Goal: Book appointment/travel/reservation

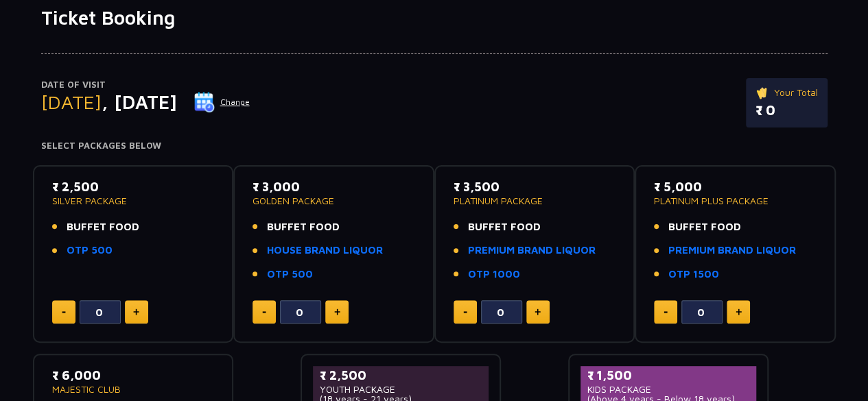
scroll to position [97, 0]
click at [532, 315] on button at bounding box center [537, 311] width 23 height 23
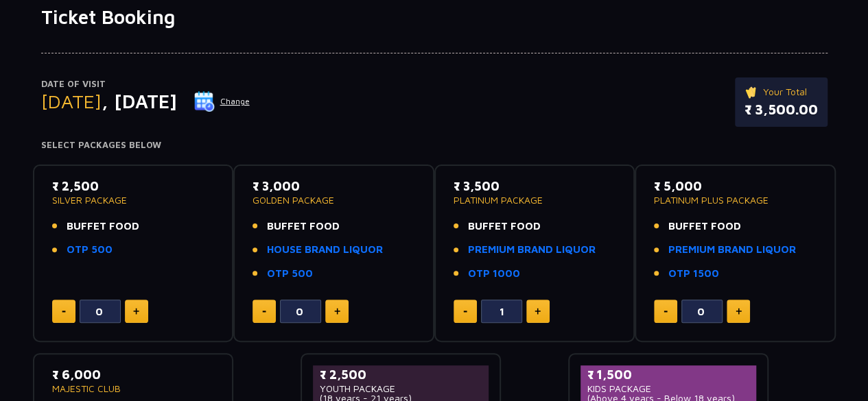
click at [532, 315] on button at bounding box center [537, 311] width 23 height 23
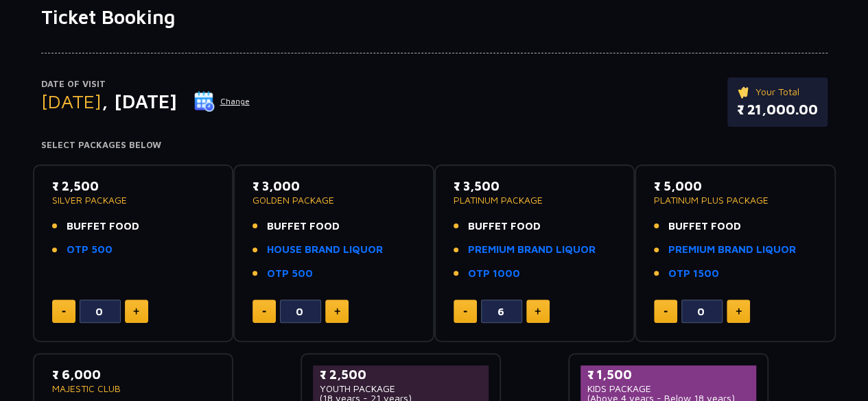
click at [532, 315] on button at bounding box center [537, 311] width 23 height 23
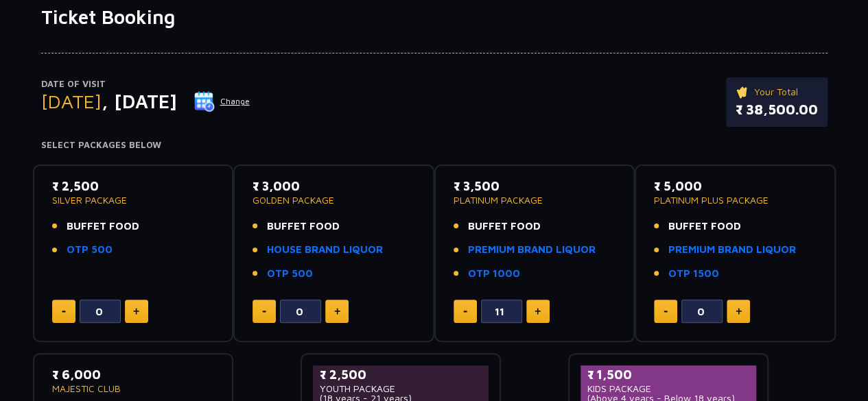
click at [532, 315] on button at bounding box center [537, 311] width 23 height 23
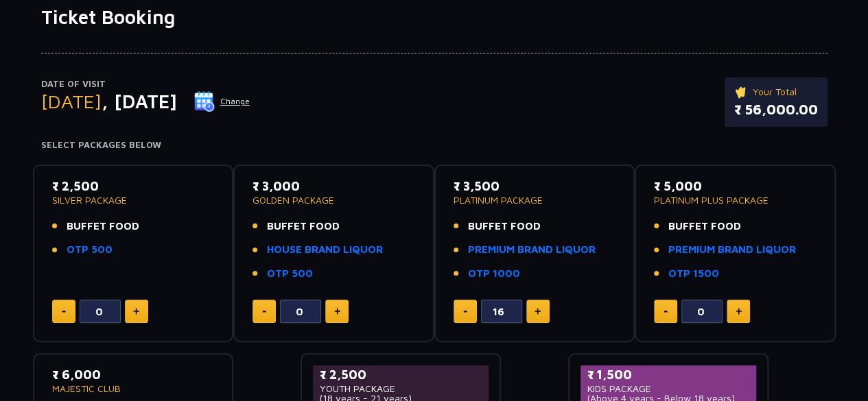
click at [532, 315] on button at bounding box center [537, 311] width 23 height 23
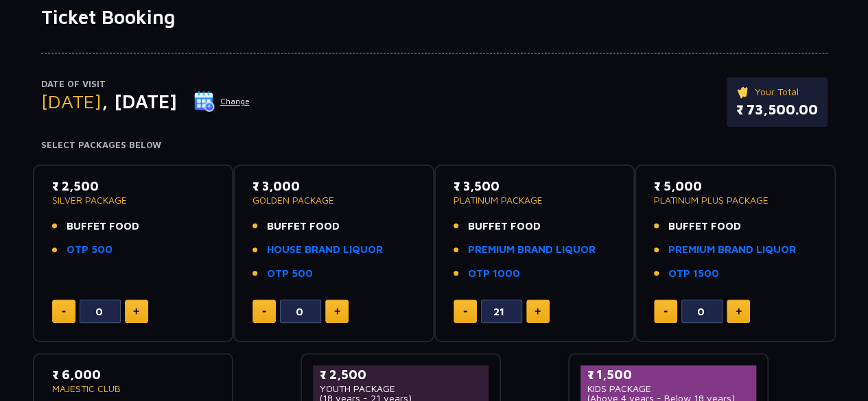
click at [532, 315] on button at bounding box center [537, 311] width 23 height 23
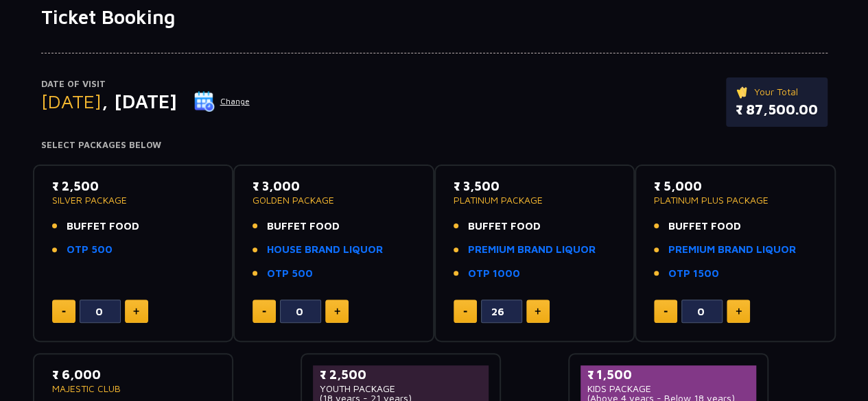
click at [532, 315] on button at bounding box center [537, 311] width 23 height 23
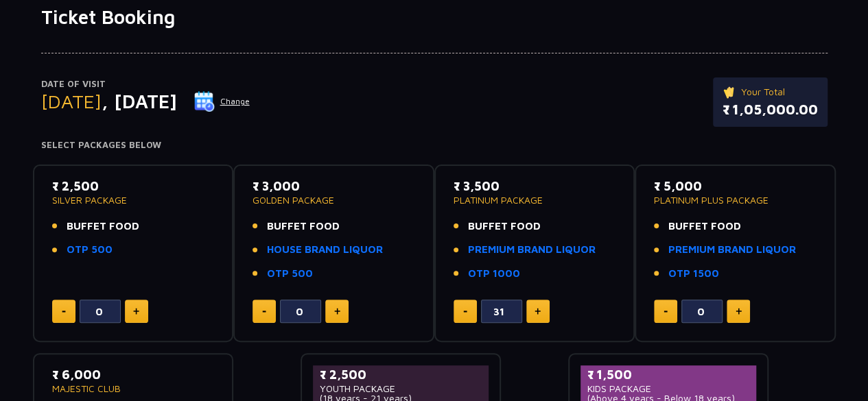
click at [532, 315] on button at bounding box center [537, 311] width 23 height 23
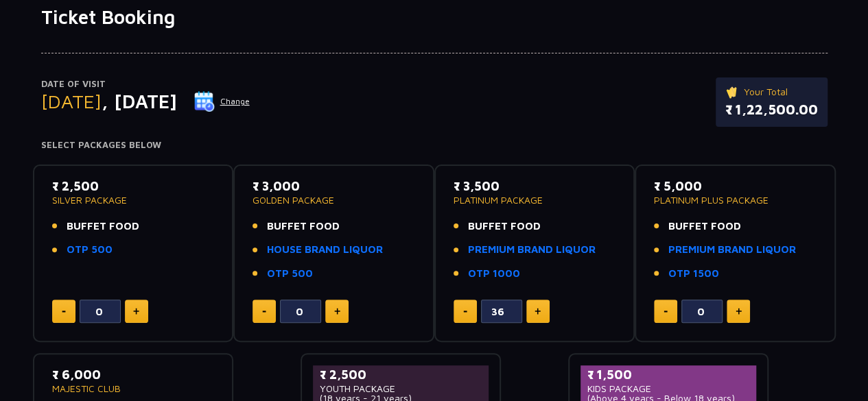
click at [532, 315] on button at bounding box center [537, 311] width 23 height 23
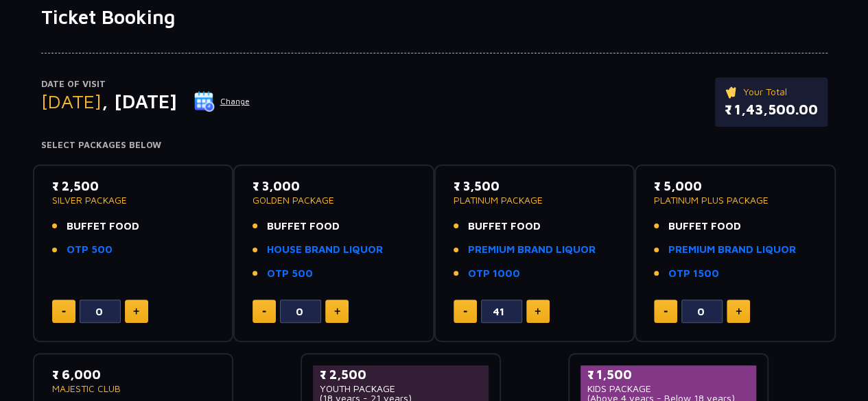
click at [532, 315] on button at bounding box center [537, 311] width 23 height 23
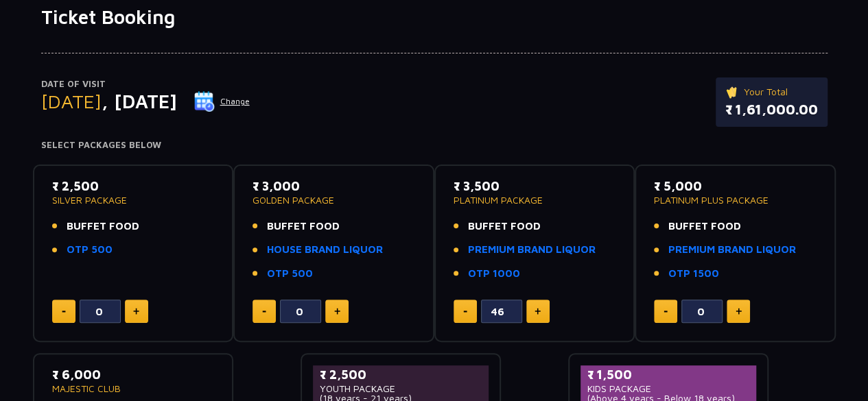
click at [532, 315] on button at bounding box center [537, 311] width 23 height 23
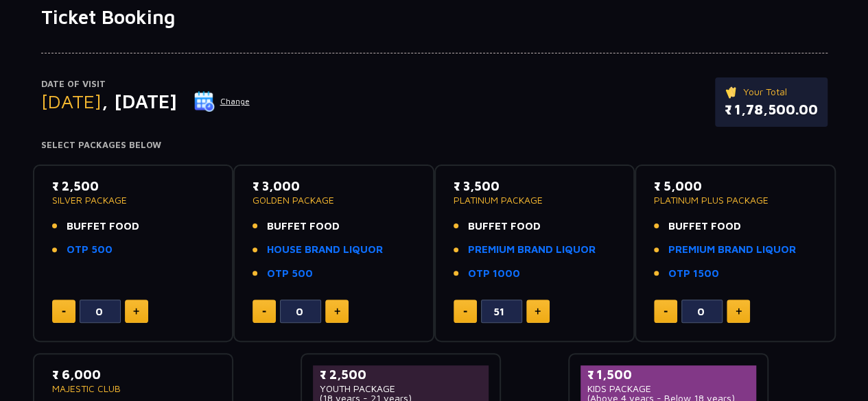
click at [532, 315] on button at bounding box center [537, 311] width 23 height 23
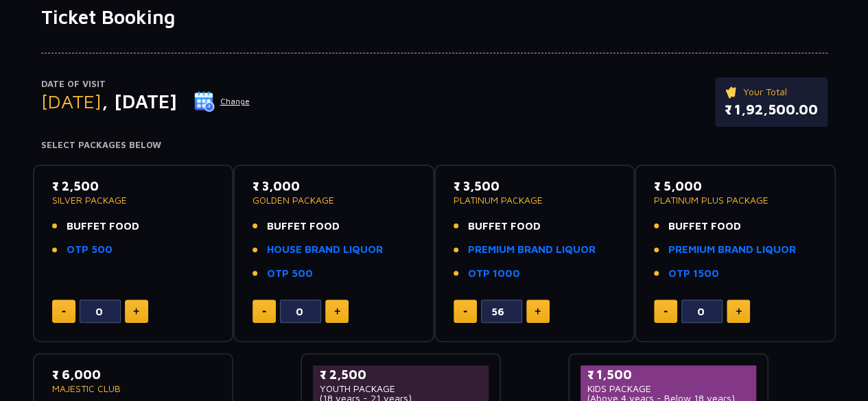
click at [532, 315] on button at bounding box center [537, 311] width 23 height 23
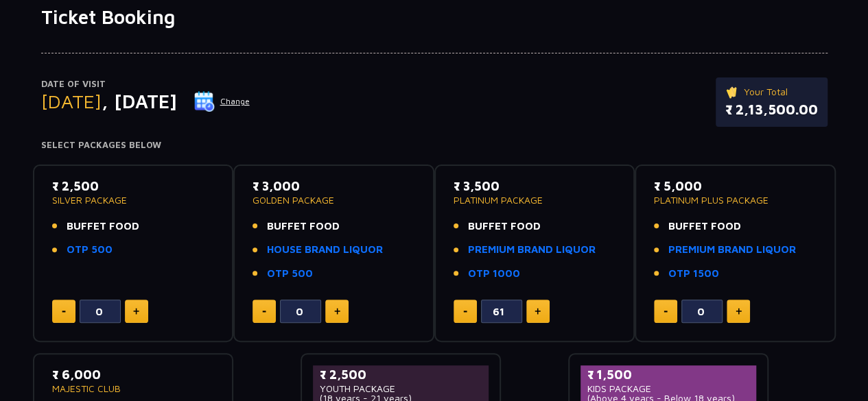
click at [532, 315] on button at bounding box center [537, 311] width 23 height 23
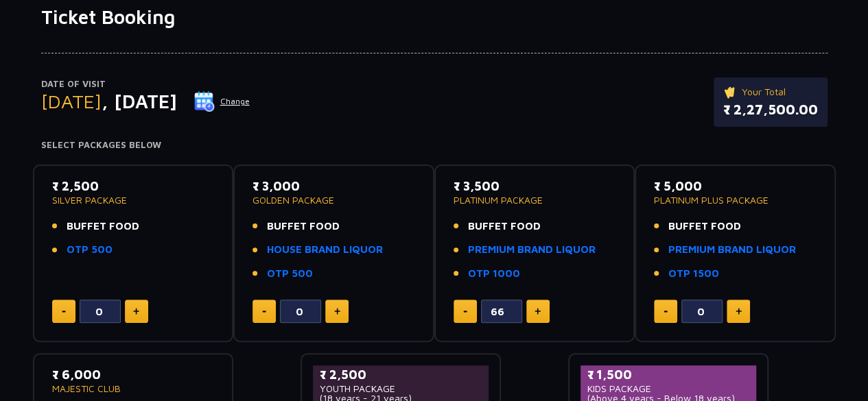
click at [532, 315] on button at bounding box center [537, 311] width 23 height 23
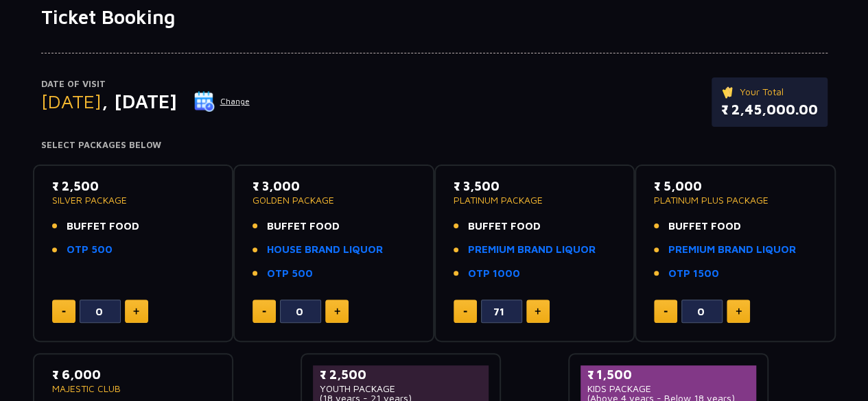
click at [532, 315] on button at bounding box center [537, 311] width 23 height 23
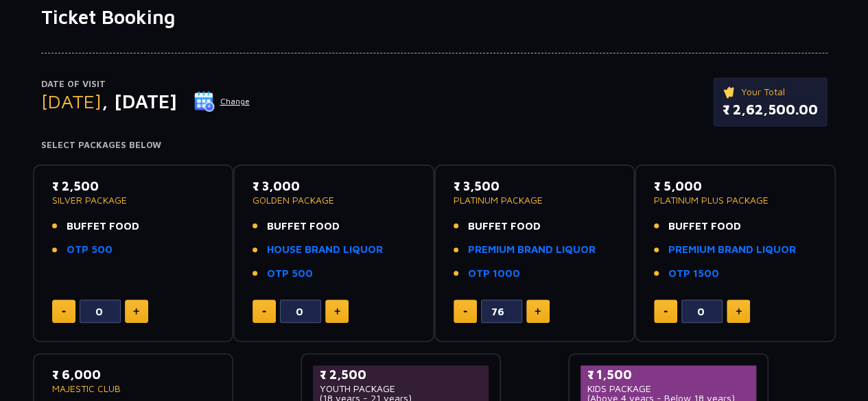
click at [532, 315] on button at bounding box center [537, 311] width 23 height 23
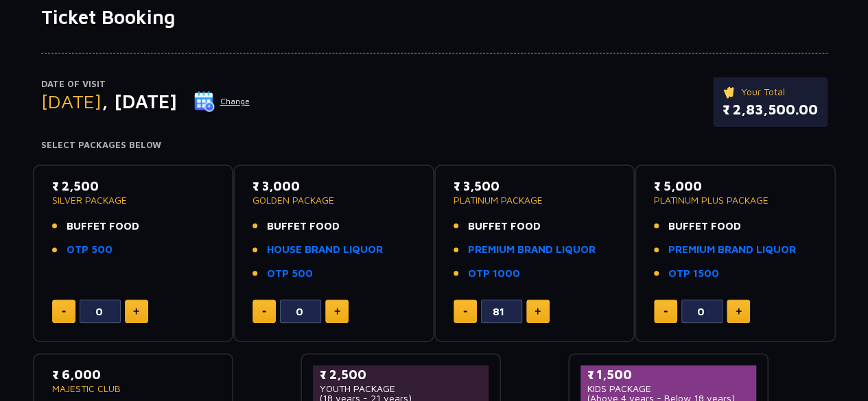
click at [532, 315] on button at bounding box center [537, 311] width 23 height 23
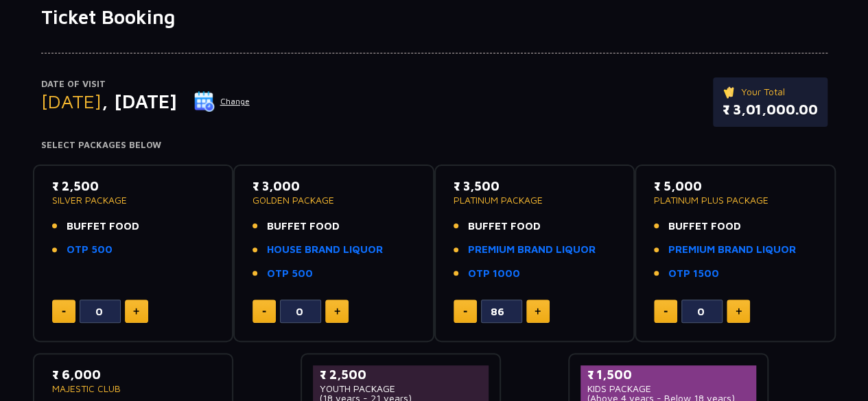
click at [532, 315] on button at bounding box center [537, 311] width 23 height 23
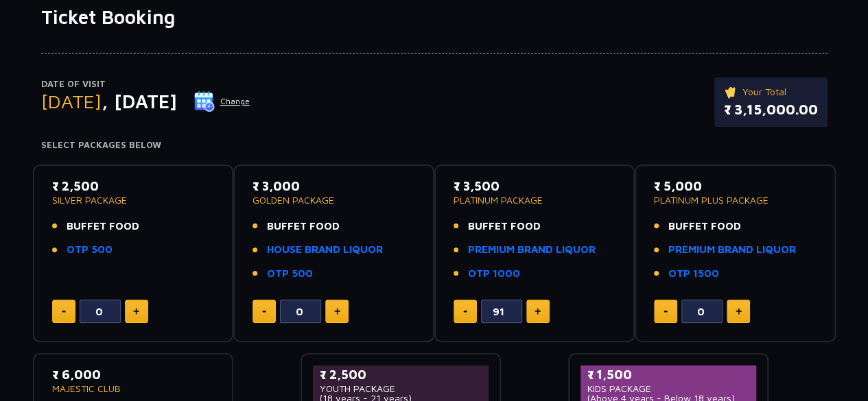
click at [532, 315] on button at bounding box center [537, 311] width 23 height 23
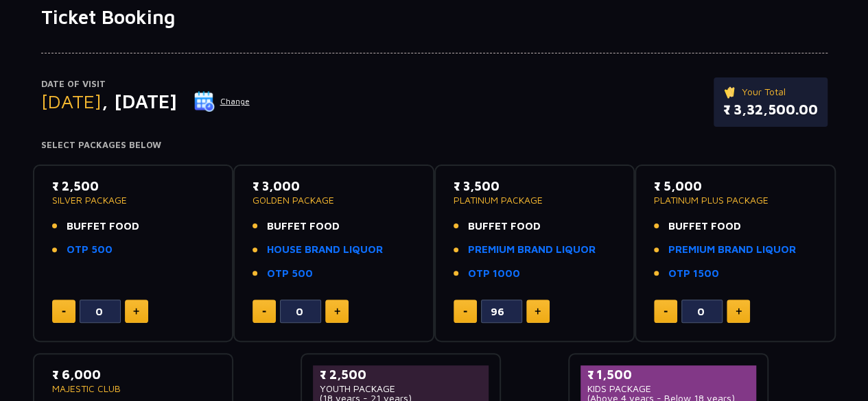
click at [532, 315] on button at bounding box center [537, 311] width 23 height 23
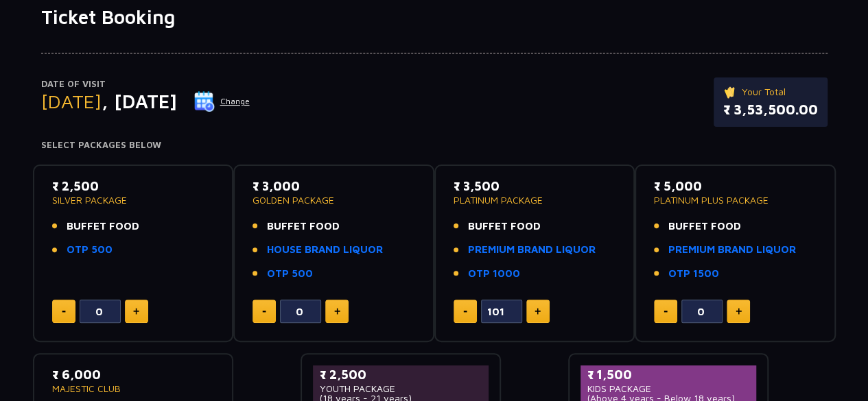
click at [532, 315] on button at bounding box center [537, 311] width 23 height 23
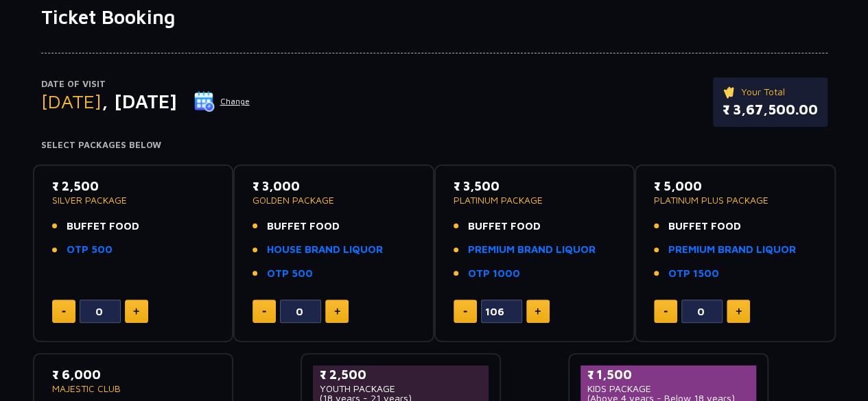
click at [532, 315] on button at bounding box center [537, 311] width 23 height 23
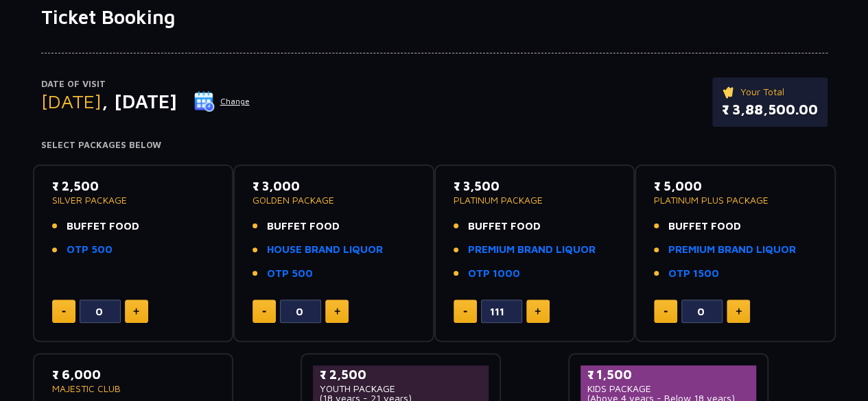
click at [532, 315] on button at bounding box center [537, 311] width 23 height 23
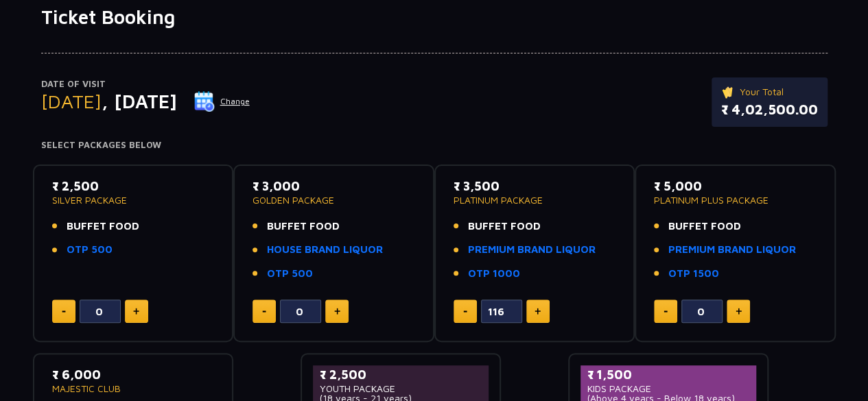
click at [532, 315] on button at bounding box center [537, 311] width 23 height 23
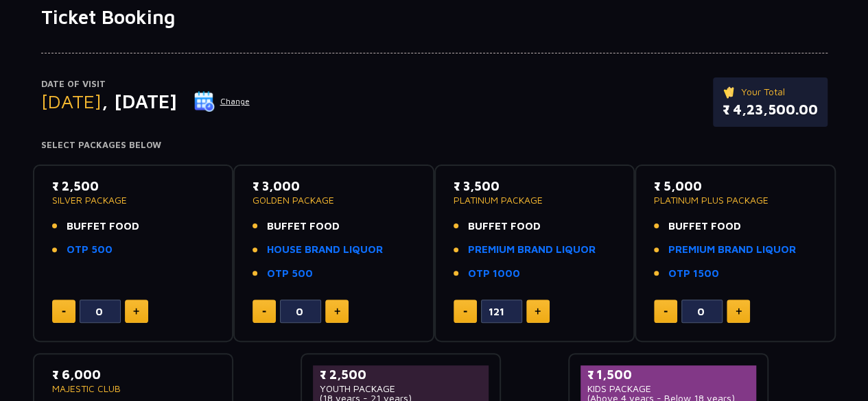
click at [532, 315] on button at bounding box center [537, 311] width 23 height 23
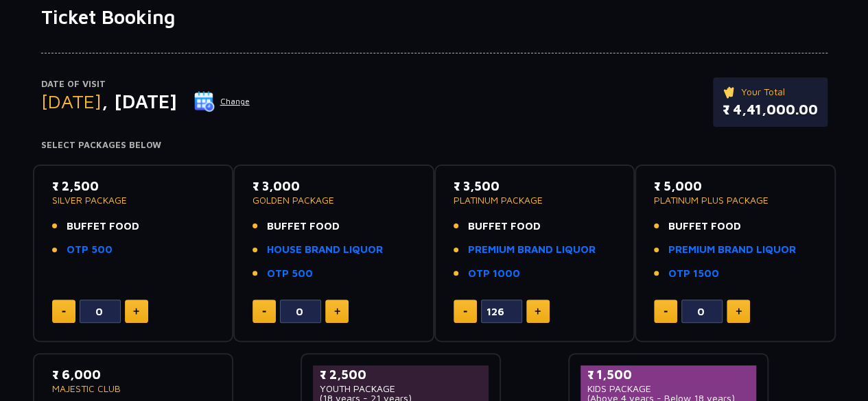
click at [532, 315] on button at bounding box center [537, 311] width 23 height 23
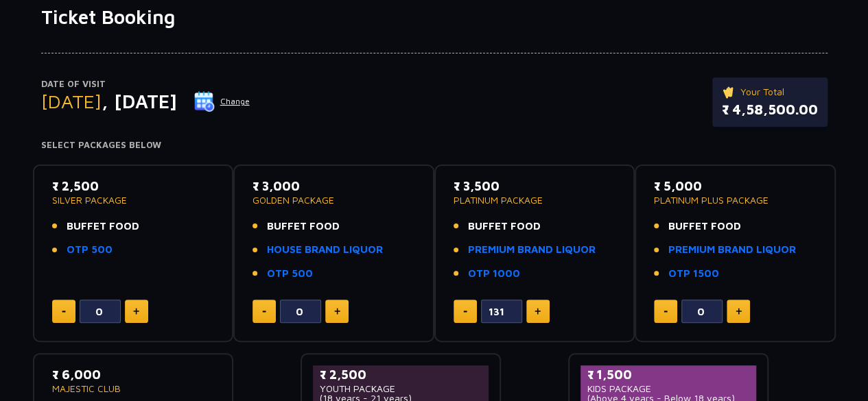
click at [532, 315] on button at bounding box center [537, 311] width 23 height 23
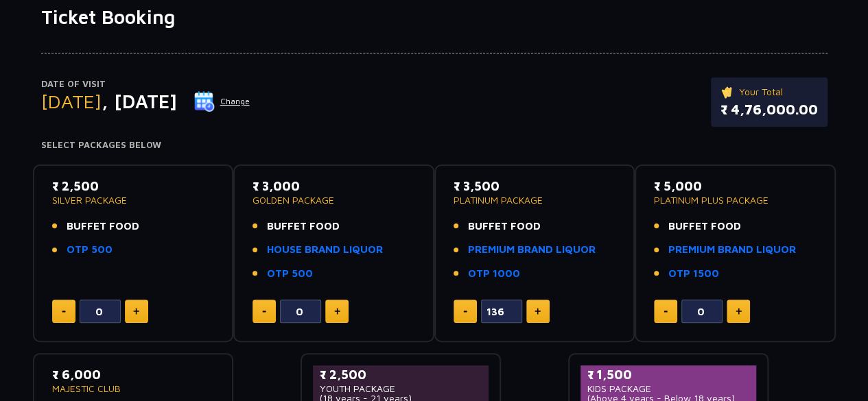
click at [532, 315] on button at bounding box center [537, 311] width 23 height 23
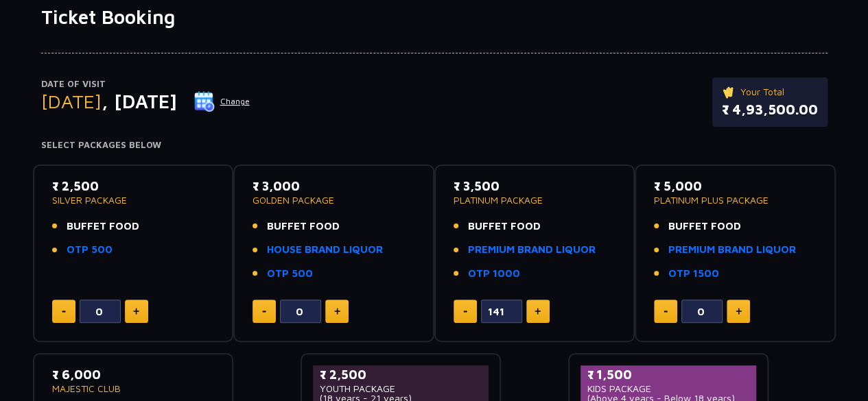
click at [532, 315] on button at bounding box center [537, 311] width 23 height 23
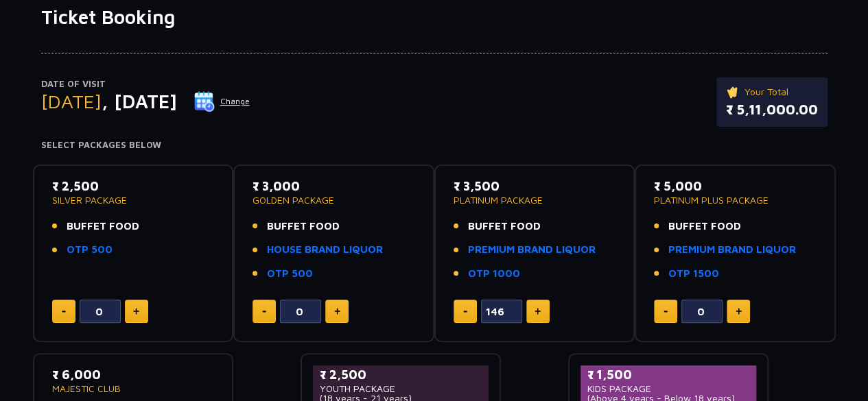
click at [532, 315] on button at bounding box center [537, 311] width 23 height 23
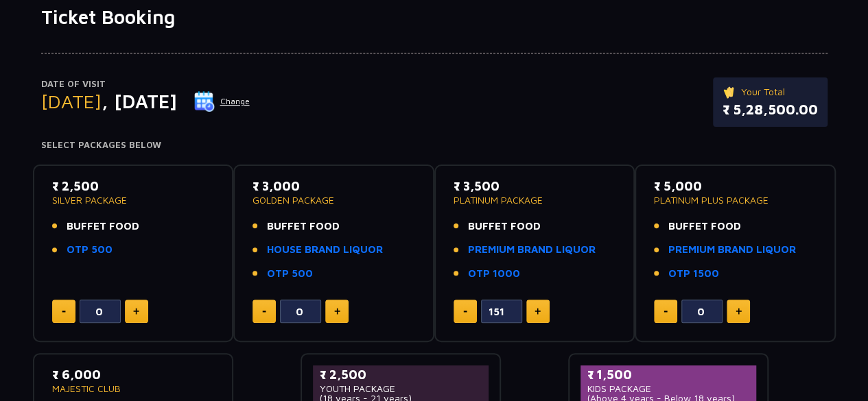
click at [461, 307] on button at bounding box center [464, 311] width 23 height 23
type input "150"
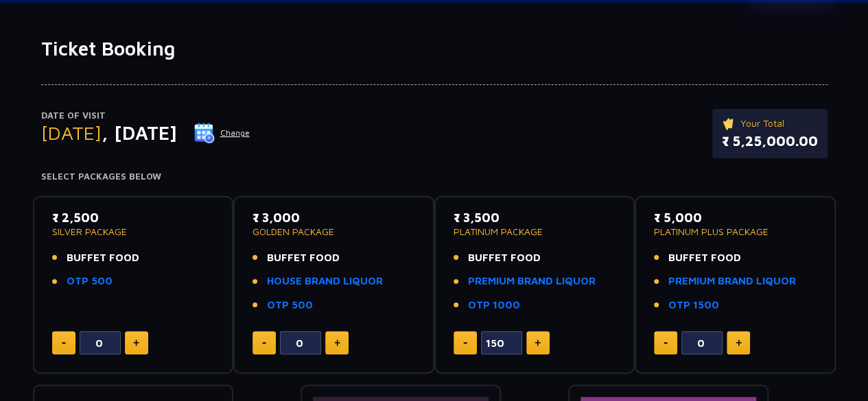
scroll to position [0, 0]
